Goal: Task Accomplishment & Management: Manage account settings

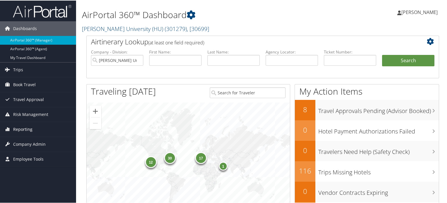
click at [27, 128] on span "Reporting" at bounding box center [22, 129] width 19 height 15
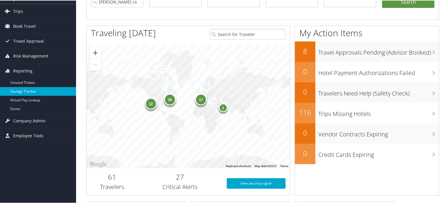
scroll to position [29, 0]
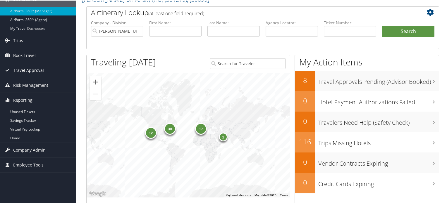
click at [33, 70] on span "Travel Approval" at bounding box center [28, 70] width 31 height 15
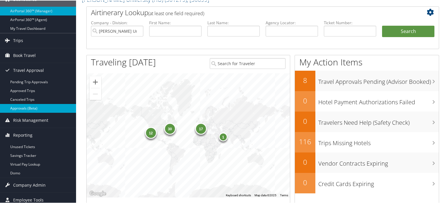
click at [24, 107] on link "Approvals (Beta)" at bounding box center [38, 108] width 76 height 9
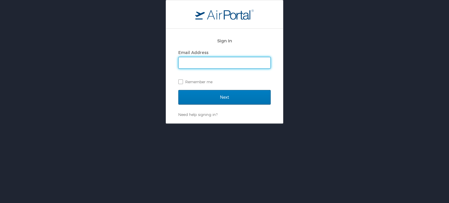
click at [213, 62] on input "Email Address" at bounding box center [225, 62] width 92 height 11
type input "nima.bhutia@cbtravel.com"
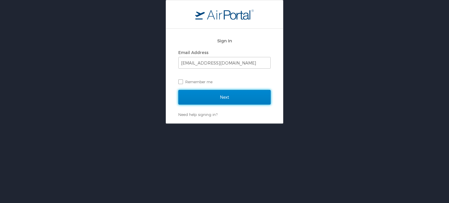
click at [222, 97] on input "Next" at bounding box center [225, 97] width 92 height 15
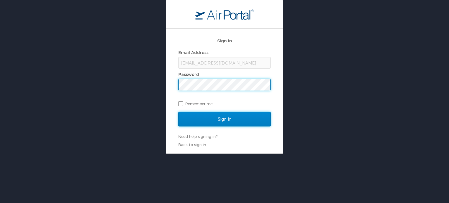
click at [234, 120] on input "Sign In" at bounding box center [225, 119] width 92 height 15
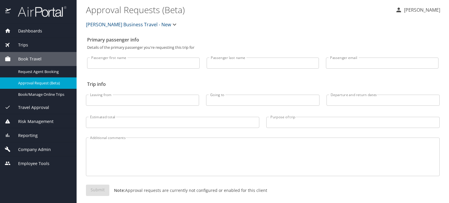
click at [39, 106] on span "Travel Approval" at bounding box center [30, 107] width 38 height 6
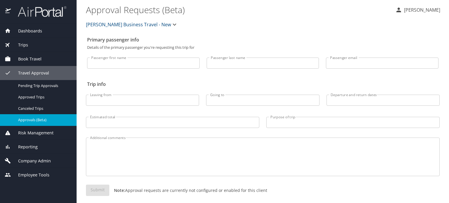
click at [39, 120] on span "Approvals (Beta)" at bounding box center [44, 120] width 52 height 6
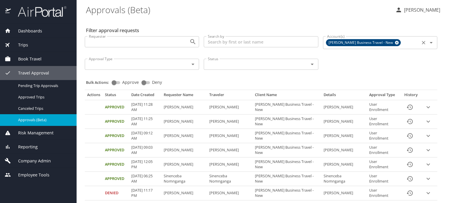
click at [395, 42] on icon at bounding box center [397, 43] width 4 height 6
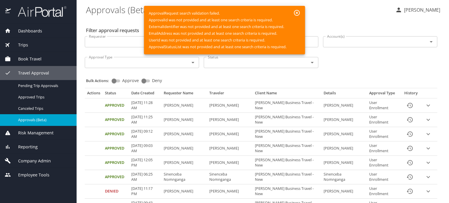
click at [383, 36] on div "Account(s)" at bounding box center [380, 41] width 114 height 11
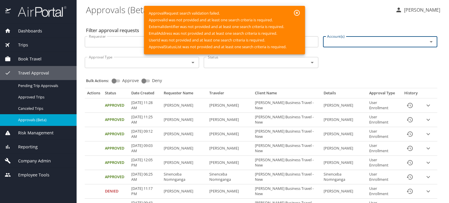
click at [380, 43] on input "Account(s)" at bounding box center [372, 42] width 94 height 8
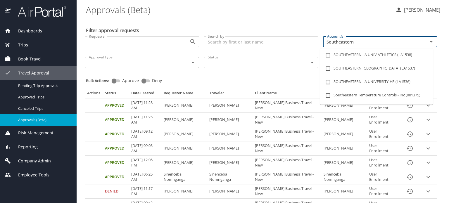
type input "Southeastern"
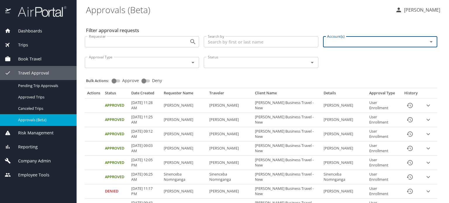
click at [371, 41] on input "Account(s)" at bounding box center [372, 42] width 94 height 8
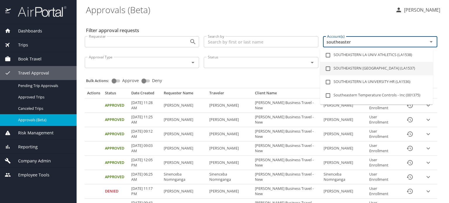
type input "southeaster"
